Goal: Transaction & Acquisition: Purchase product/service

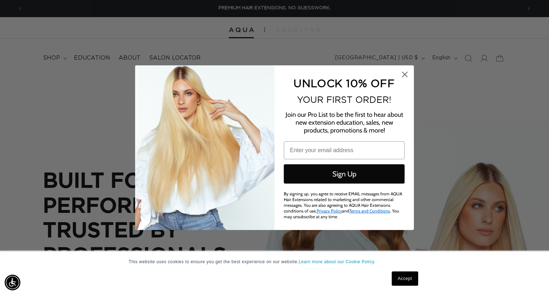
click at [405, 73] on icon "Close dialog" at bounding box center [405, 74] width 5 height 5
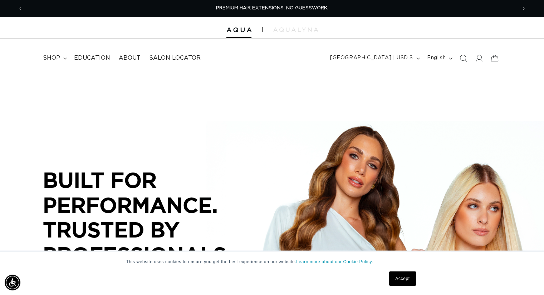
click at [401, 282] on link "Accept" at bounding box center [402, 279] width 26 height 14
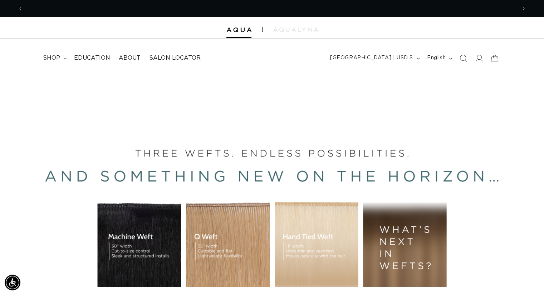
scroll to position [0, 986]
click at [45, 57] on span "shop" at bounding box center [51, 58] width 17 height 8
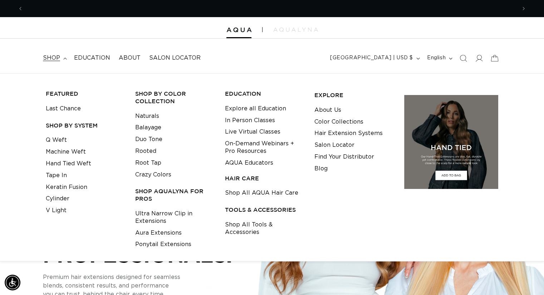
scroll to position [0, 493]
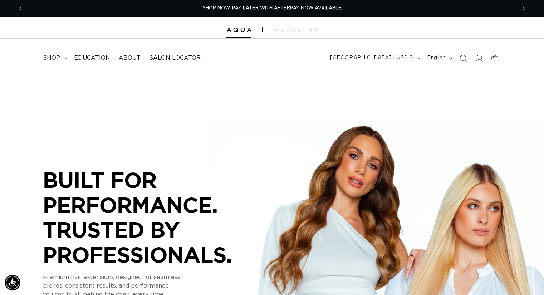
click at [480, 56] on icon at bounding box center [479, 58] width 8 height 8
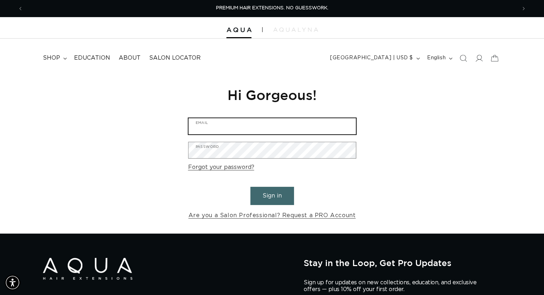
click at [220, 133] on input "Email" at bounding box center [272, 126] width 167 height 16
type input "kristyicebeautybiz@gmail.com"
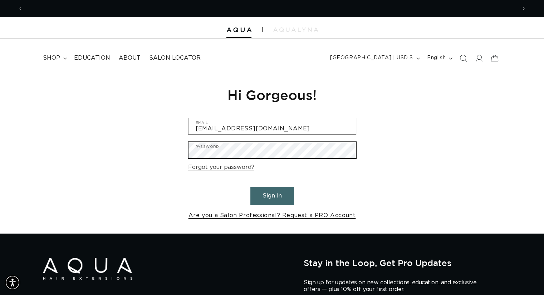
scroll to position [0, 493]
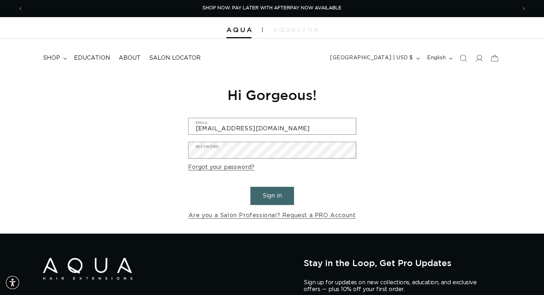
click at [275, 199] on button "Sign in" at bounding box center [272, 196] width 44 height 18
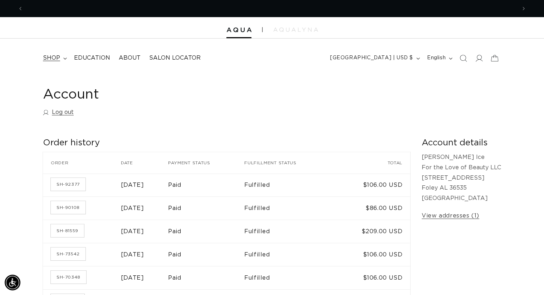
scroll to position [0, 986]
click at [63, 58] on icon at bounding box center [65, 59] width 4 height 2
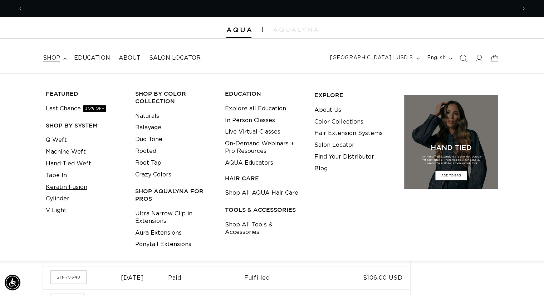
scroll to position [0, 0]
click at [60, 200] on link "Cylinder" at bounding box center [58, 199] width 24 height 12
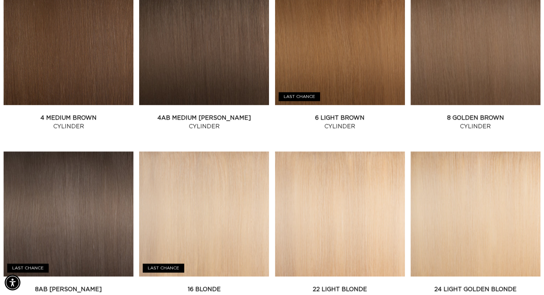
scroll to position [485, 0]
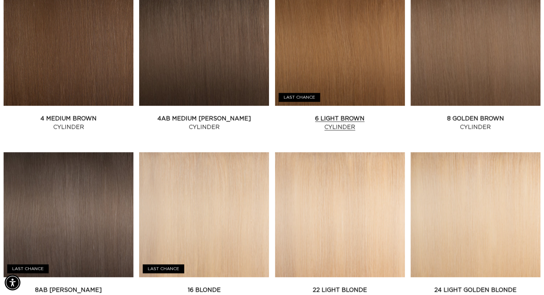
click at [344, 114] on link "6 Light Brown Cylinder" at bounding box center [340, 122] width 130 height 17
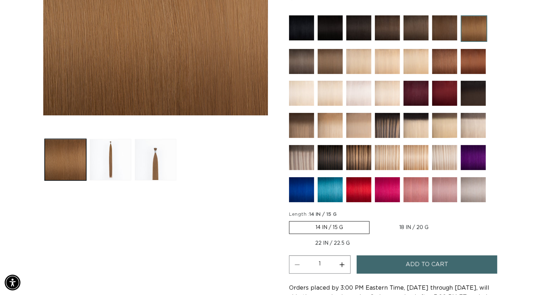
scroll to position [0, 986]
click at [426, 224] on label "18 IN / 20 G Variant sold out or unavailable" at bounding box center [414, 228] width 82 height 12
click at [373, 220] on input "18 IN / 20 G Variant sold out or unavailable" at bounding box center [373, 220] width 0 height 0
radio input "true"
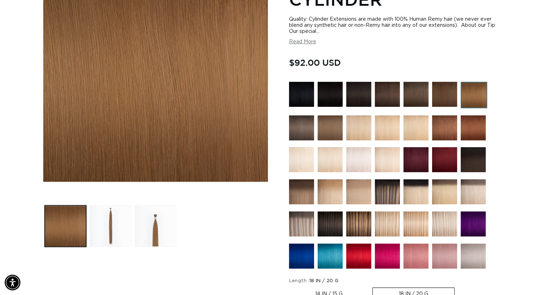
scroll to position [0, 493]
click at [359, 224] on img at bounding box center [358, 224] width 25 height 25
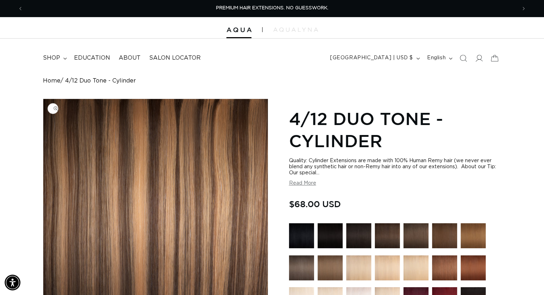
click at [43, 235] on img "Gallery Viewer" at bounding box center [155, 211] width 225 height 225
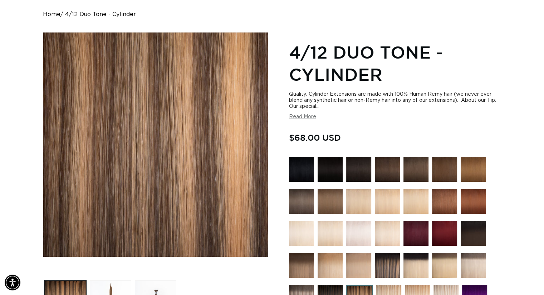
scroll to position [0, 986]
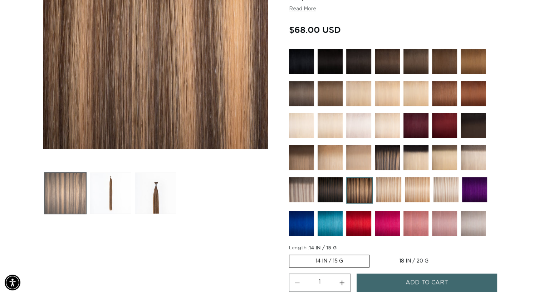
click at [56, 201] on button "Load image 1 in gallery view" at bounding box center [65, 193] width 41 height 41
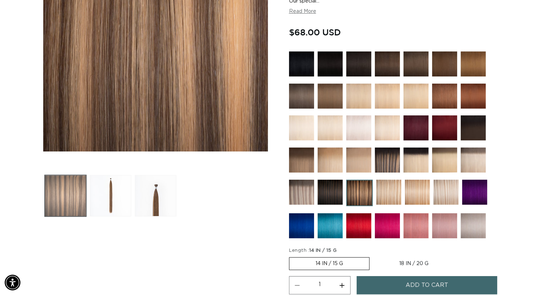
scroll to position [99, 0]
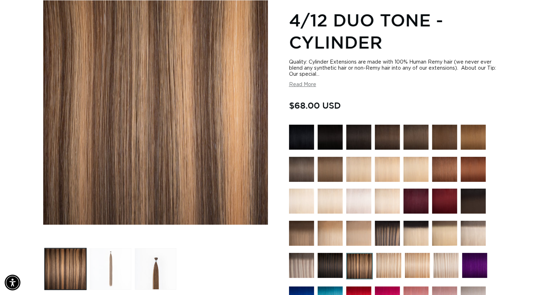
click at [109, 266] on button "Load image 2 in gallery view" at bounding box center [110, 269] width 41 height 41
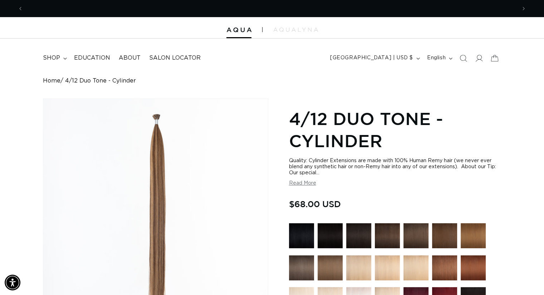
scroll to position [0, 493]
click at [303, 184] on button "Read More" at bounding box center [302, 184] width 27 height 6
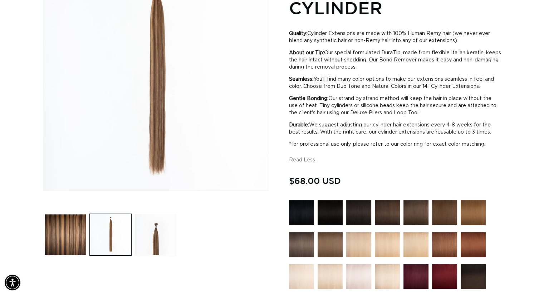
scroll to position [0, 0]
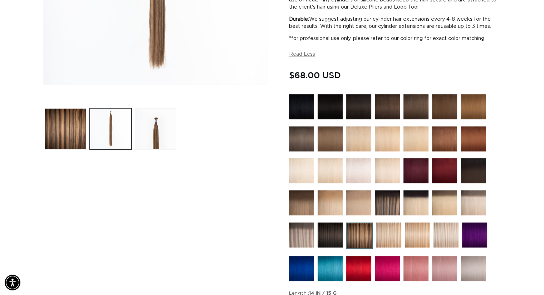
click at [442, 136] on img at bounding box center [444, 139] width 25 height 25
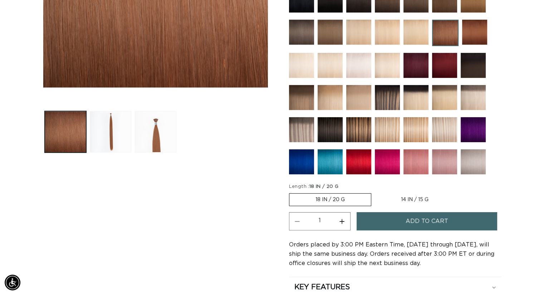
scroll to position [222, 0]
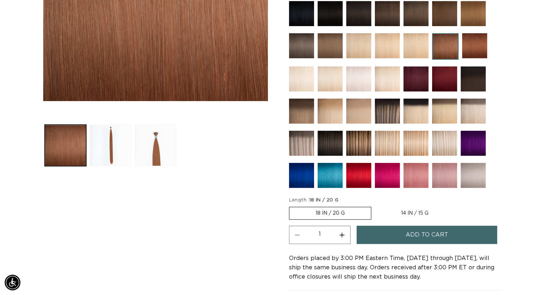
click at [57, 213] on div "Skip to product information Open media 1 in modal Open media 2 in modal Open me…" at bounding box center [155, 114] width 225 height 476
click at [317, 41] on div at bounding box center [395, 96] width 212 height 191
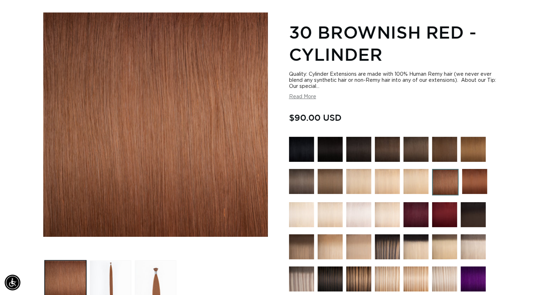
scroll to position [86, 0]
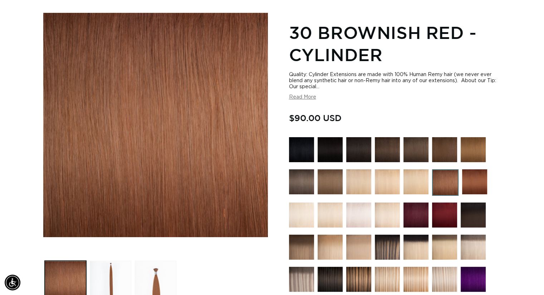
click at [469, 156] on img at bounding box center [473, 149] width 25 height 25
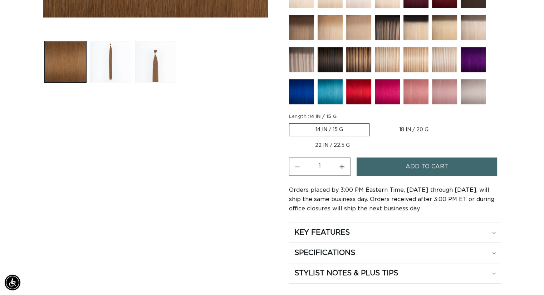
scroll to position [0, 986]
click at [415, 129] on label "18 IN / 20 G Variant sold out or unavailable" at bounding box center [414, 130] width 82 height 12
click at [373, 122] on input "18 IN / 20 G Variant sold out or unavailable" at bounding box center [373, 122] width 0 height 0
radio input "true"
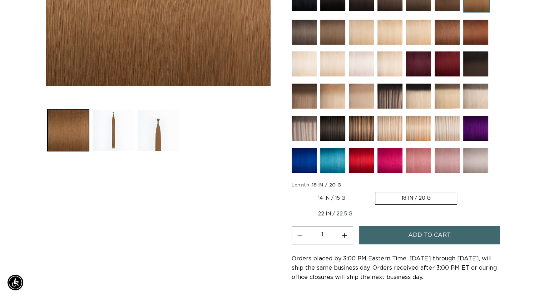
scroll to position [0, 986]
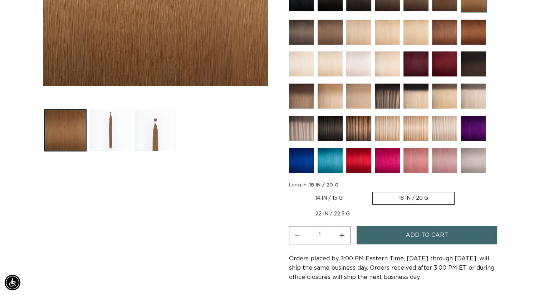
click at [436, 228] on span "Add to cart" at bounding box center [427, 235] width 43 height 18
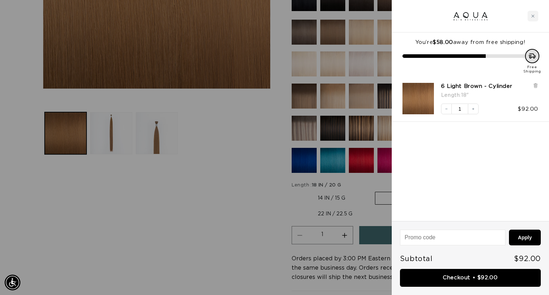
scroll to position [0, 499]
click at [533, 15] on icon "Close cart" at bounding box center [534, 16] width 4 height 4
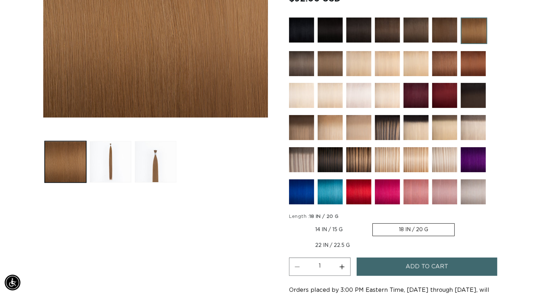
scroll to position [0, 0]
click at [368, 22] on img at bounding box center [358, 30] width 25 height 25
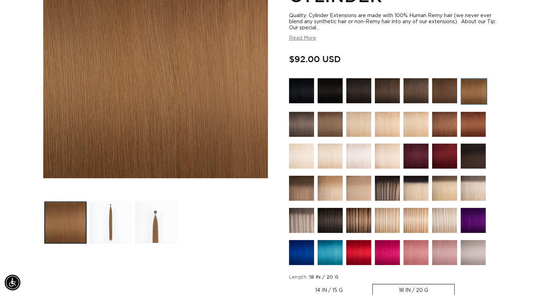
scroll to position [131, 0]
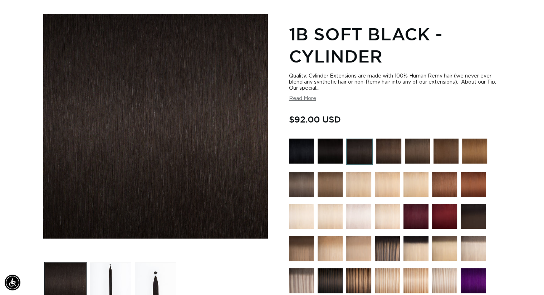
scroll to position [0, 986]
click at [412, 158] on img at bounding box center [417, 151] width 25 height 25
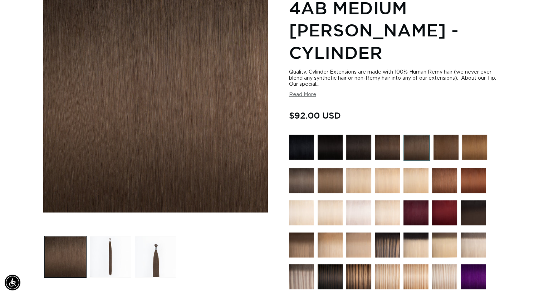
scroll to position [0, 493]
click at [464, 201] on img at bounding box center [473, 213] width 25 height 25
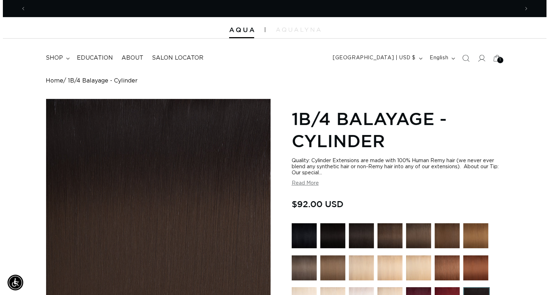
scroll to position [0, 986]
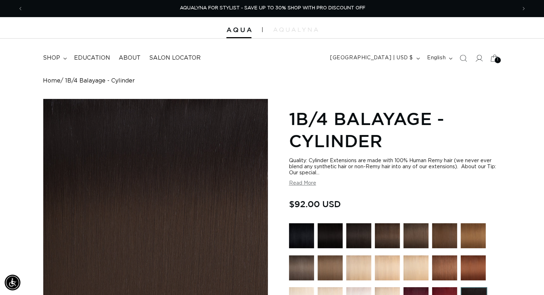
click at [496, 55] on icon at bounding box center [494, 58] width 17 height 17
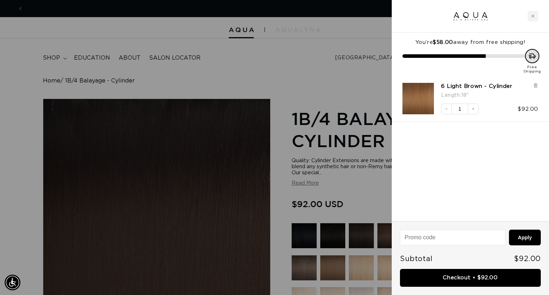
scroll to position [0, 0]
click at [447, 240] on input at bounding box center [453, 237] width 105 height 15
type input "pro"
click at [514, 226] on div "pro Apply Subtotal $92.00 Checkout • $92.00" at bounding box center [470, 258] width 157 height 74
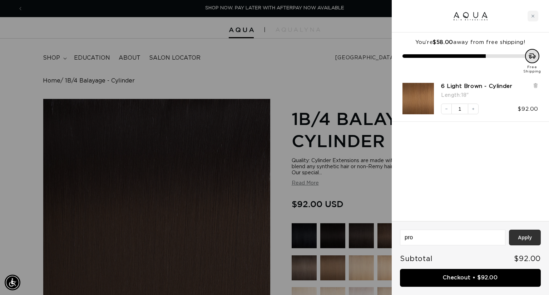
click at [523, 238] on button "Apply" at bounding box center [525, 238] width 32 height 16
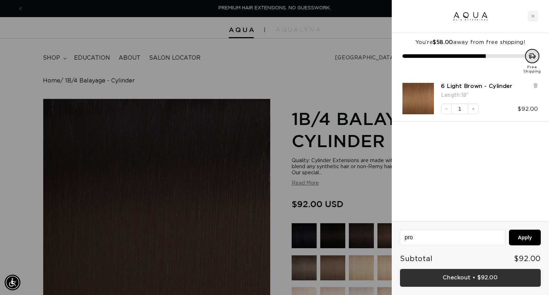
click at [501, 283] on link "Checkout • $92.00" at bounding box center [470, 278] width 141 height 18
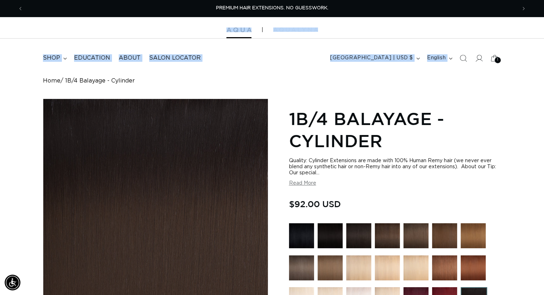
drag, startPoint x: 543, startPoint y: 15, endPoint x: 542, endPoint y: 55, distance: 39.7
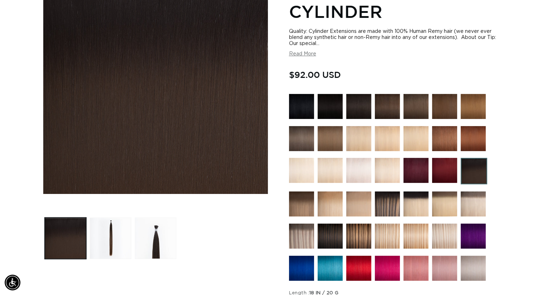
scroll to position [127, 0]
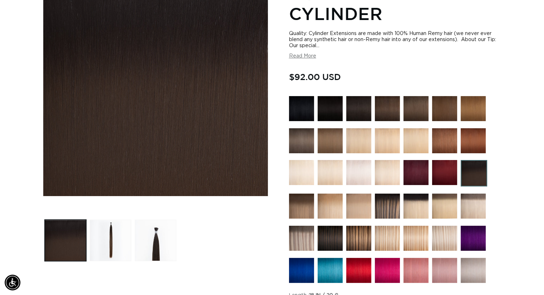
click at [332, 137] on img at bounding box center [330, 140] width 25 height 25
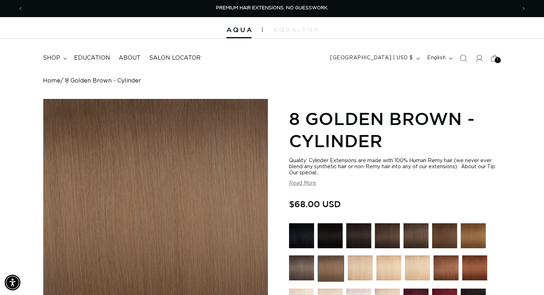
click at [439, 268] on img at bounding box center [446, 268] width 25 height 25
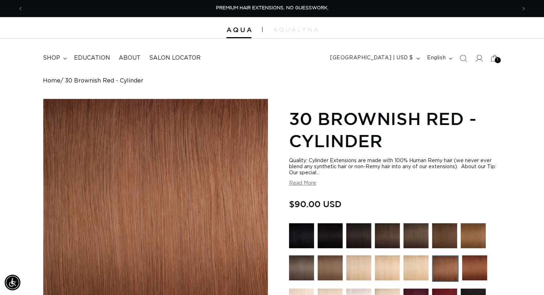
click at [449, 235] on img at bounding box center [444, 236] width 25 height 25
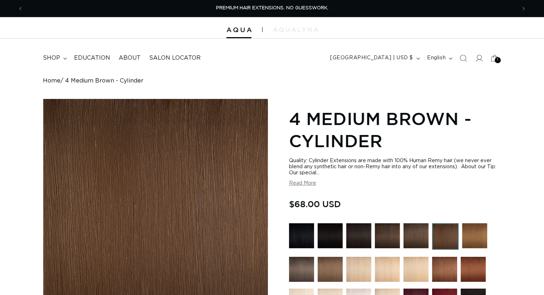
click at [478, 239] on img at bounding box center [474, 236] width 25 height 25
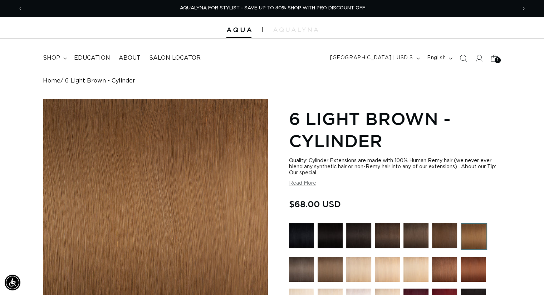
click at [497, 59] on span "1" at bounding box center [497, 60] width 1 height 6
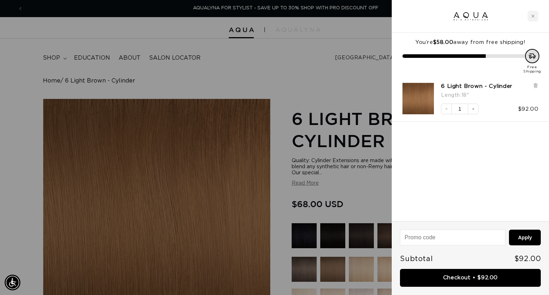
scroll to position [0, 997]
click at [492, 87] on link "6 Light Brown - Cylinder" at bounding box center [476, 86] width 71 height 7
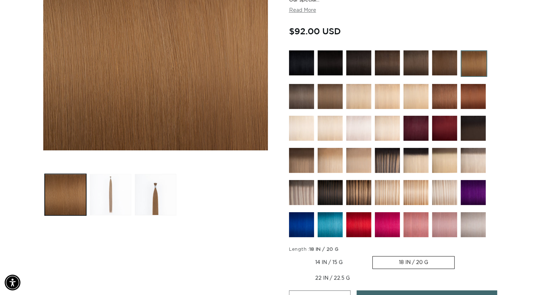
click at [108, 206] on button "Load image 2 in gallery view" at bounding box center [110, 194] width 41 height 41
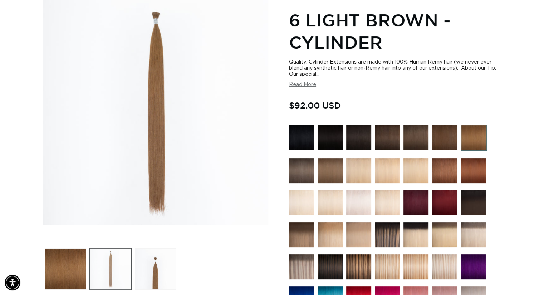
scroll to position [0, 493]
click at [142, 270] on button "Load image 3 in gallery view" at bounding box center [155, 269] width 41 height 41
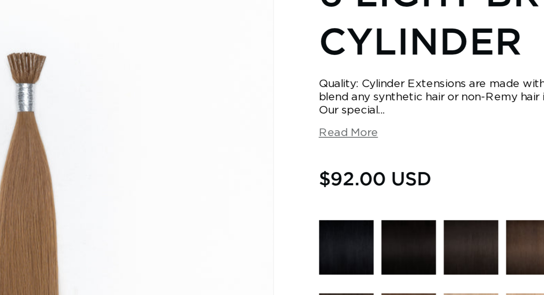
scroll to position [0, 0]
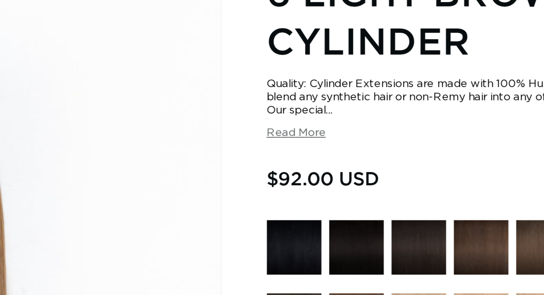
click at [305, 87] on button "Read More" at bounding box center [302, 88] width 27 height 6
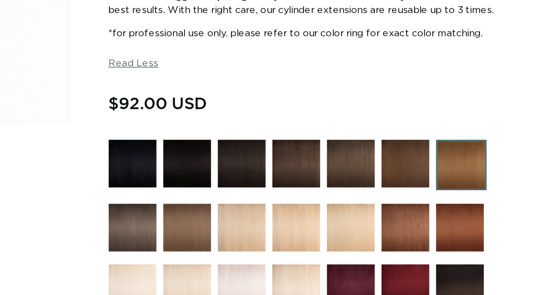
scroll to position [120, 0]
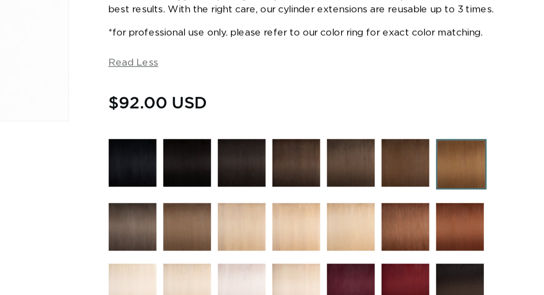
click at [302, 173] on button "Read Less" at bounding box center [302, 173] width 26 height 6
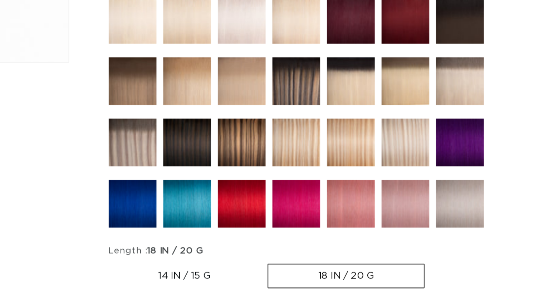
scroll to position [0, 0]
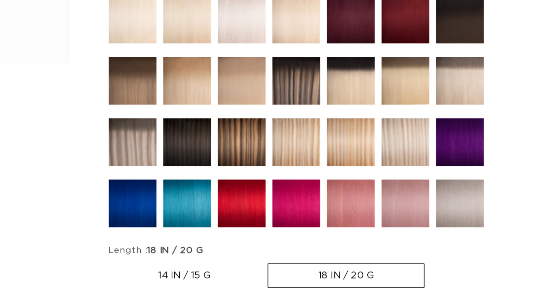
click at [393, 186] on img at bounding box center [387, 182] width 25 height 25
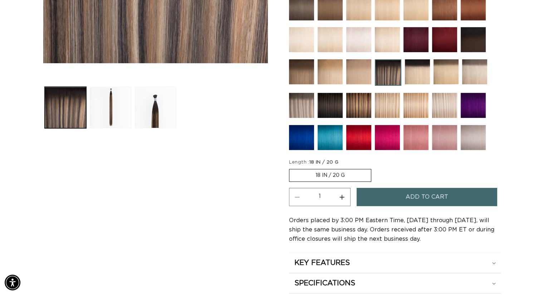
scroll to position [0, 986]
click at [113, 113] on button "Load image 2 in gallery view" at bounding box center [110, 107] width 41 height 41
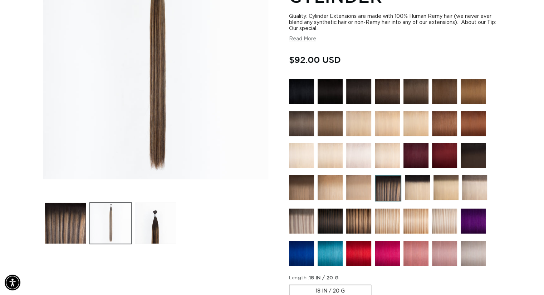
scroll to position [99, 0]
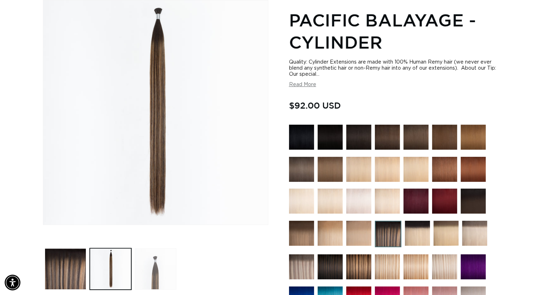
click at [156, 263] on button "Load image 3 in gallery view" at bounding box center [155, 269] width 41 height 41
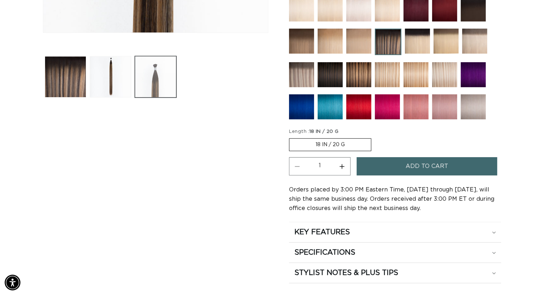
scroll to position [0, 986]
click at [329, 143] on label "18 IN / 20 G Variant sold out or unavailable" at bounding box center [330, 144] width 82 height 13
click at [291, 137] on input "18 IN / 20 G Variant sold out or unavailable" at bounding box center [291, 137] width 0 height 0
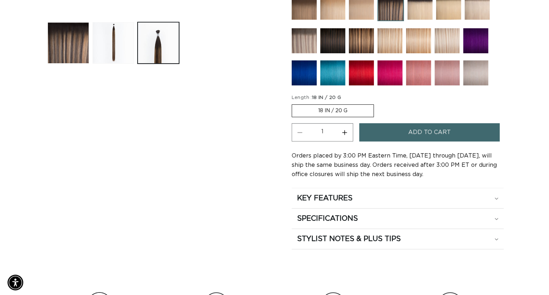
scroll to position [327, 0]
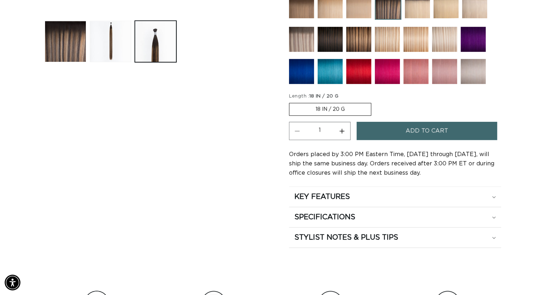
click at [430, 130] on span "Add to cart" at bounding box center [427, 131] width 43 height 18
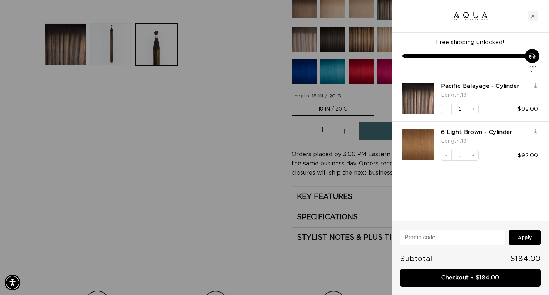
scroll to position [0, 499]
click at [487, 133] on link "6 Light Brown - Cylinder" at bounding box center [476, 132] width 71 height 7
